Goal: Task Accomplishment & Management: Manage account settings

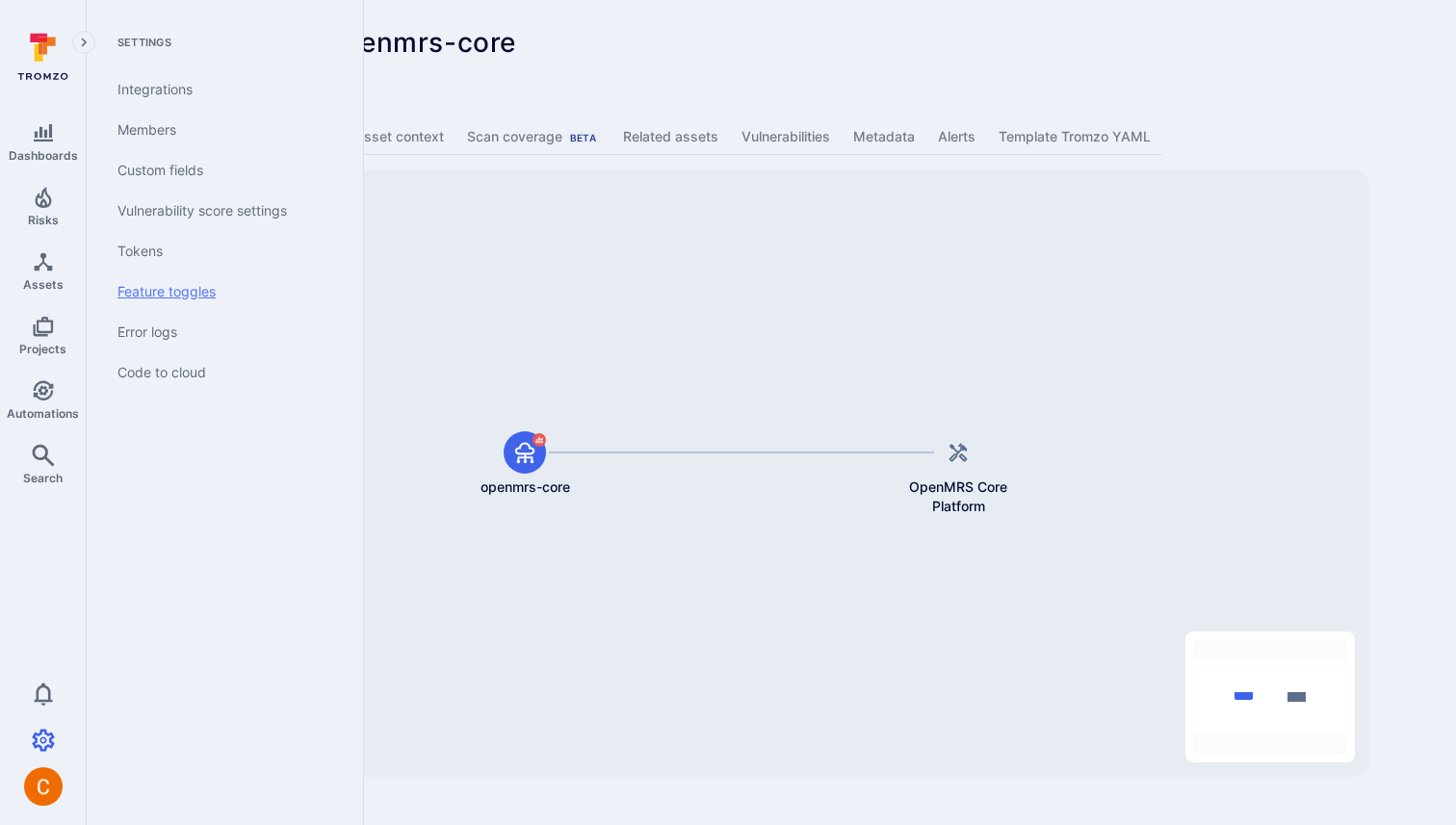
click at [187, 285] on link "Feature toggles" at bounding box center [221, 291] width 238 height 40
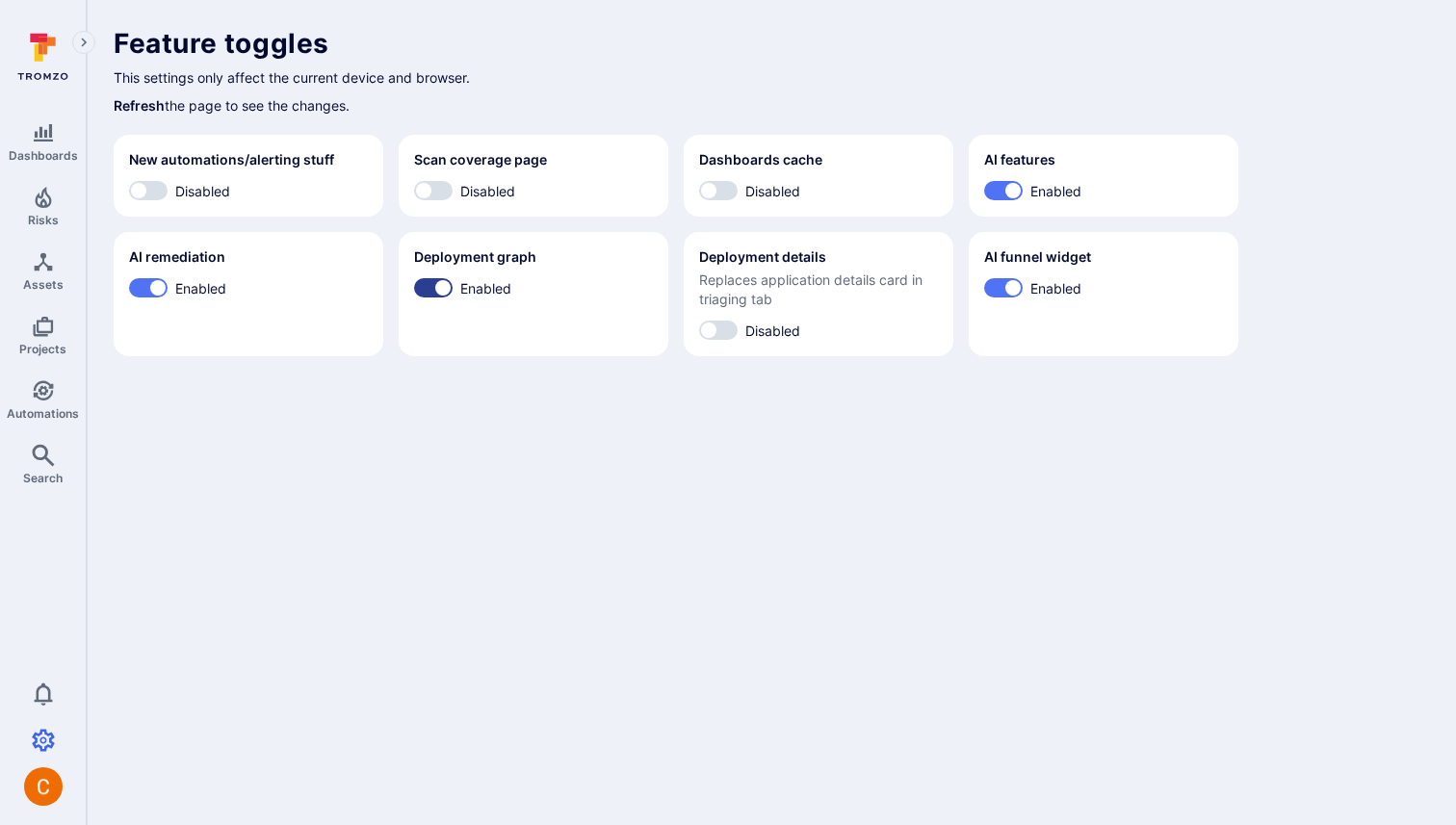
click at [437, 285] on input "Enabled" at bounding box center [442, 288] width 58 height 20
checkbox input "false"
